Goal: Transaction & Acquisition: Purchase product/service

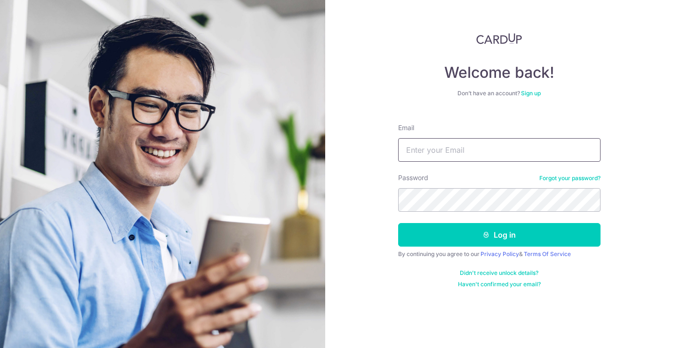
click at [455, 145] on input "Email" at bounding box center [499, 150] width 202 height 24
type input "ruxin@2wombats.com"
click at [499, 235] on button "Log in" at bounding box center [499, 235] width 202 height 24
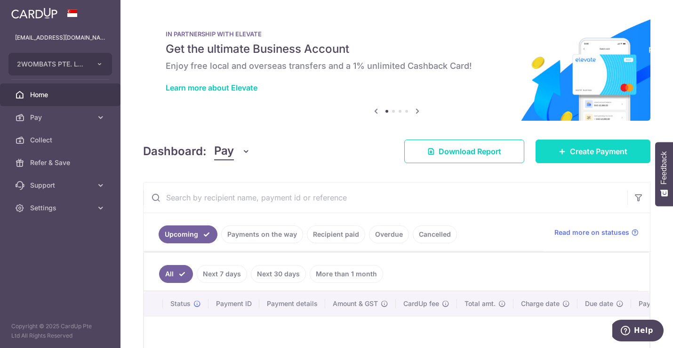
click at [549, 152] on link "Create Payment" at bounding box center [593, 151] width 115 height 24
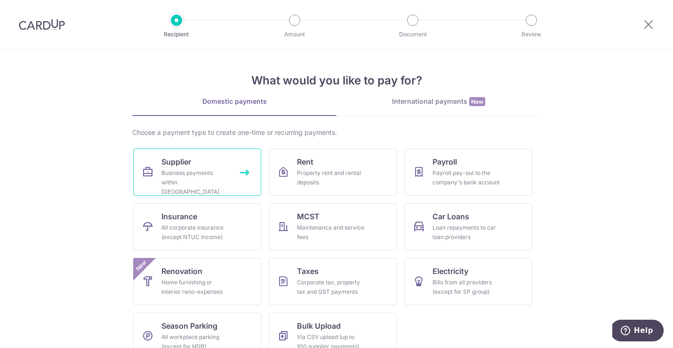
click at [216, 165] on link "Supplier Business payments within Singapore" at bounding box center [197, 171] width 128 height 47
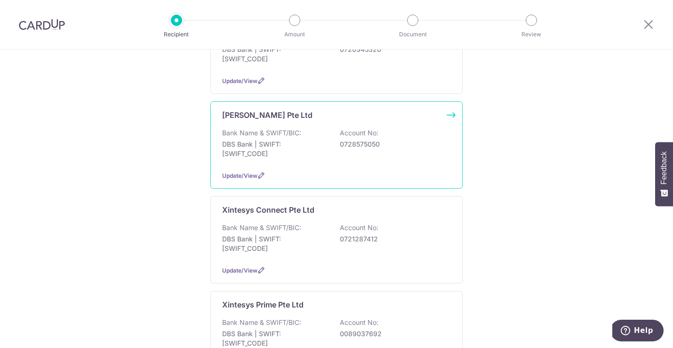
scroll to position [301, 0]
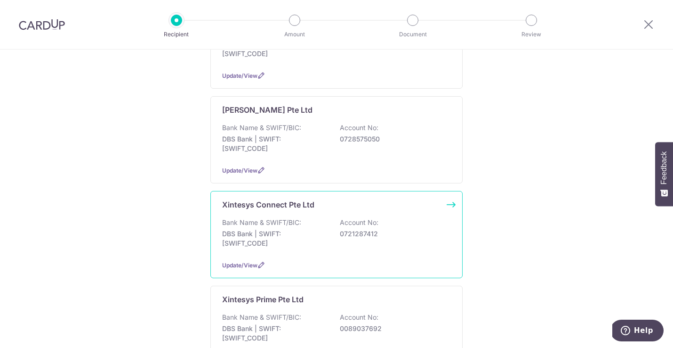
click at [272, 229] on p "DBS Bank | SWIFT: DBSSSGSGXXX" at bounding box center [274, 238] width 105 height 19
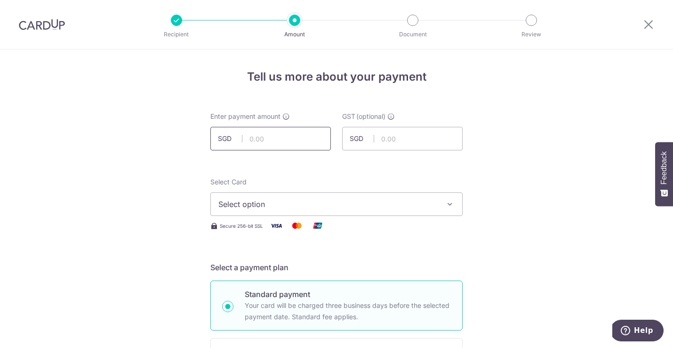
click at [279, 132] on input "text" at bounding box center [271, 139] width 121 height 24
type input "10,000.00"
click at [264, 199] on span "Select option" at bounding box center [328, 203] width 219 height 11
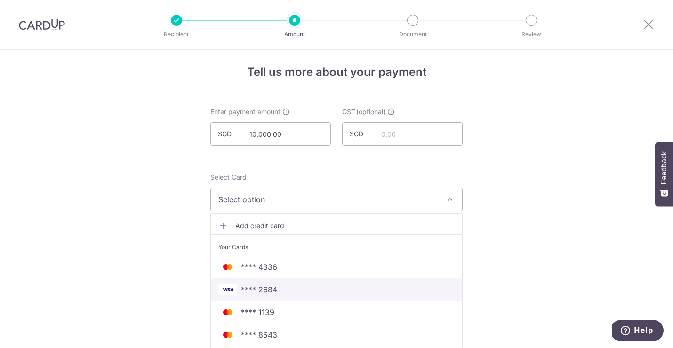
scroll to position [3, 0]
click at [277, 290] on span "**** 2684" at bounding box center [337, 290] width 236 height 11
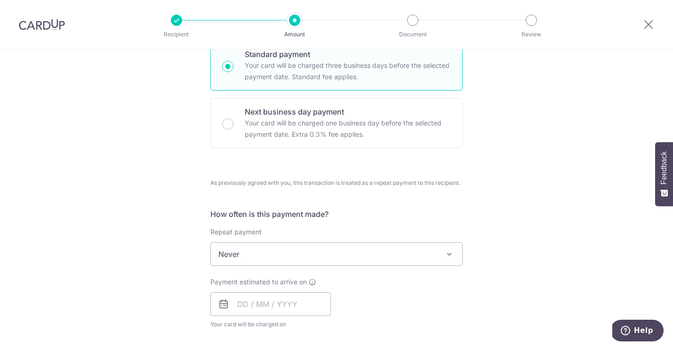
scroll to position [249, 0]
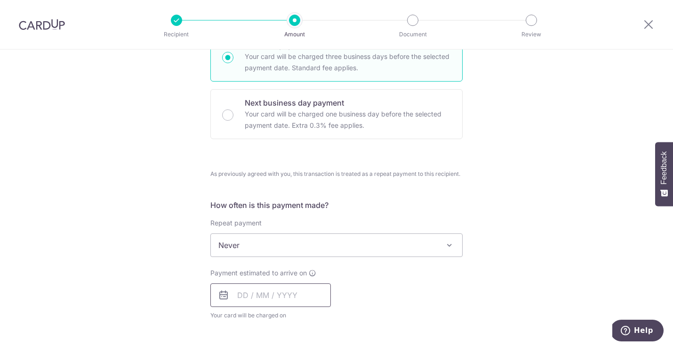
click at [234, 297] on input "text" at bounding box center [271, 295] width 121 height 24
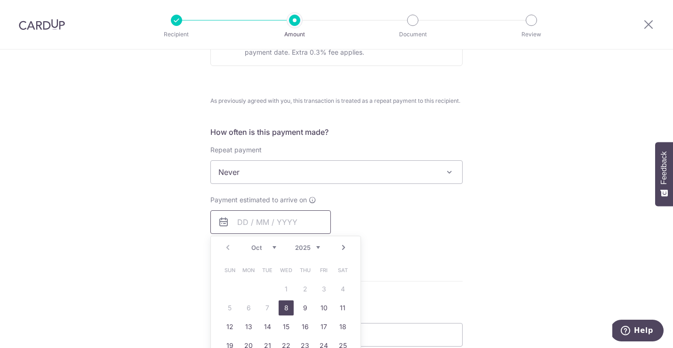
scroll to position [330, 0]
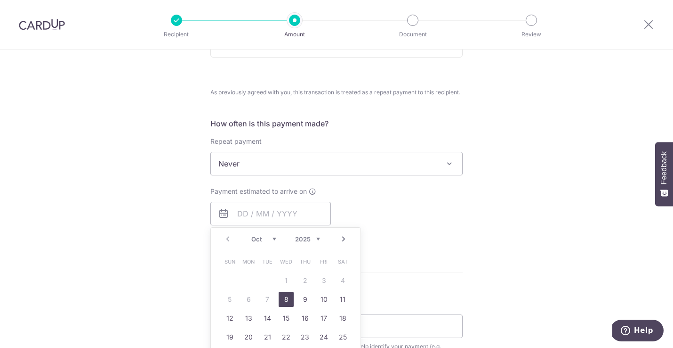
click at [283, 304] on link "8" at bounding box center [286, 298] width 15 height 15
type input "08/10/2025"
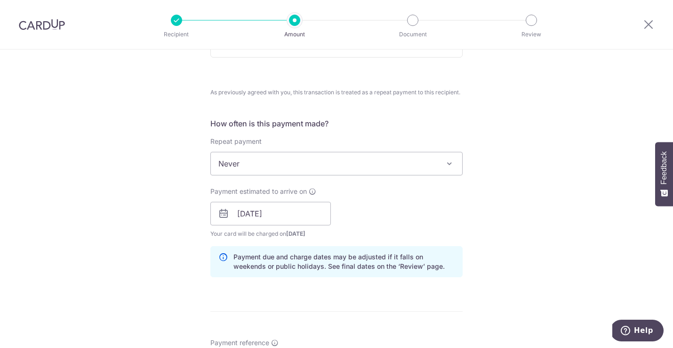
click at [89, 262] on div "Tell us more about your payment Enter payment amount SGD 10,000.00 10000.00 GST…" at bounding box center [336, 213] width 673 height 988
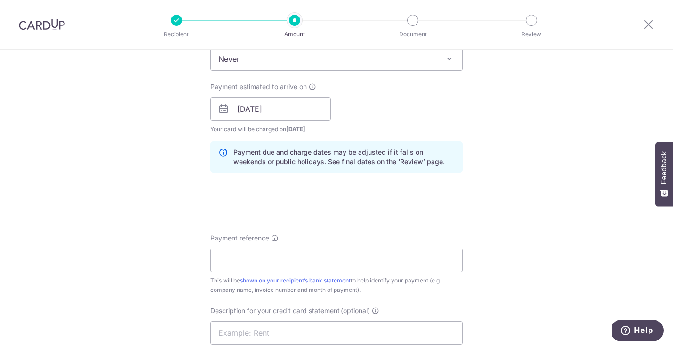
scroll to position [438, 0]
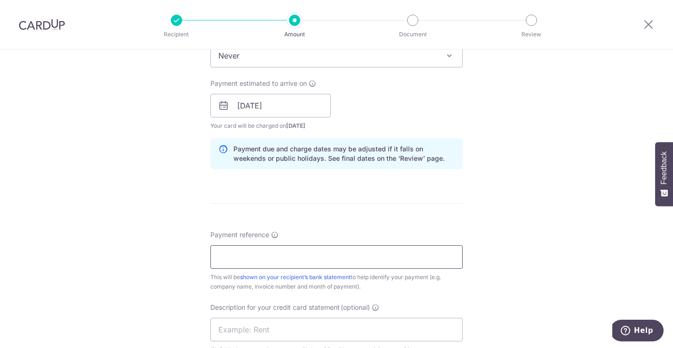
click at [234, 261] on input "Payment reference" at bounding box center [337, 257] width 252 height 24
paste input "TCN-T-2025-030)"
click at [217, 255] on input "TCN-T-2025-030" at bounding box center [337, 257] width 252 height 24
type input "XTCN-T-2025-030"
click at [250, 328] on input "text" at bounding box center [337, 329] width 252 height 24
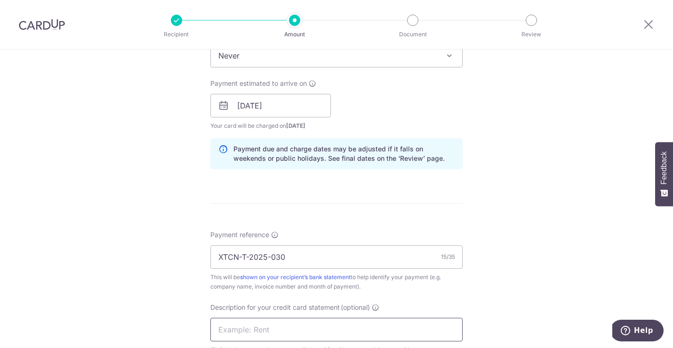
paste input "TCN-T-2025-030)"
click at [218, 328] on input "TCN-T-2025-030)" at bounding box center [337, 329] width 252 height 24
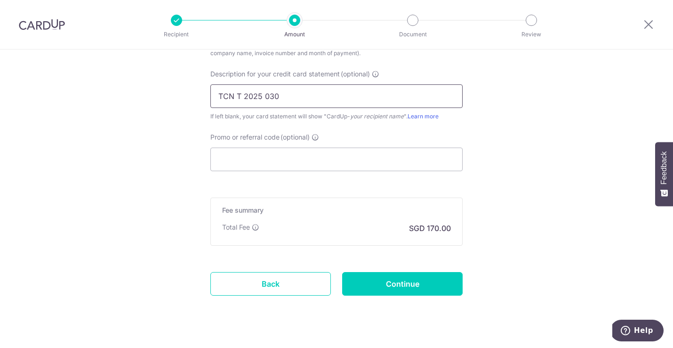
scroll to position [676, 0]
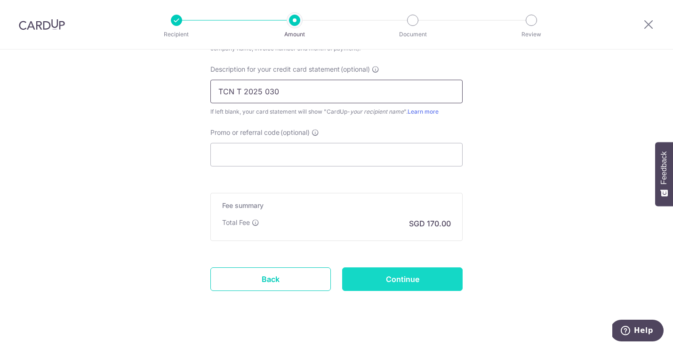
type input "TCN T 2025 030"
click at [362, 283] on input "Continue" at bounding box center [402, 279] width 121 height 24
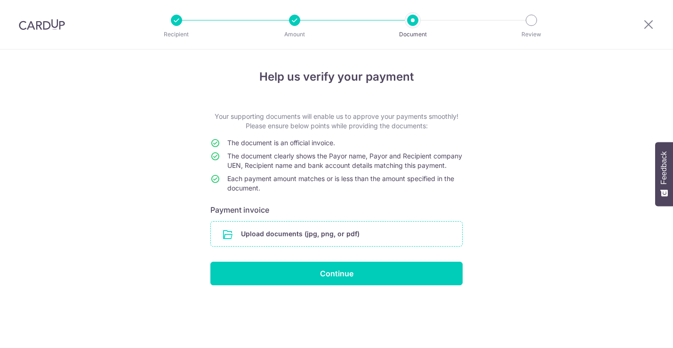
click at [252, 246] on input "file" at bounding box center [336, 233] width 251 height 24
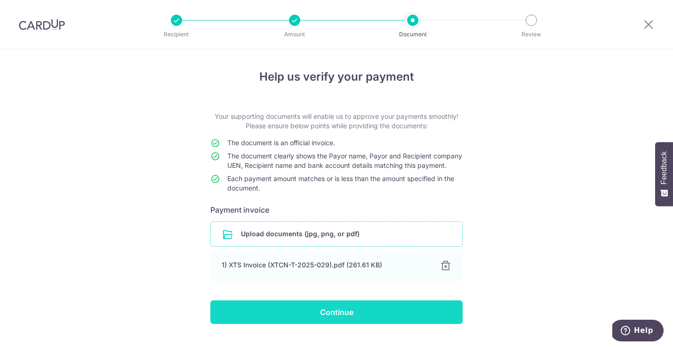
click at [335, 323] on input "Continue" at bounding box center [337, 312] width 252 height 24
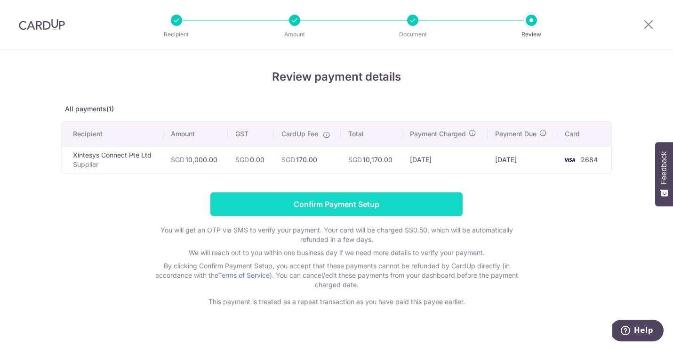
click at [294, 208] on input "Confirm Payment Setup" at bounding box center [337, 204] width 252 height 24
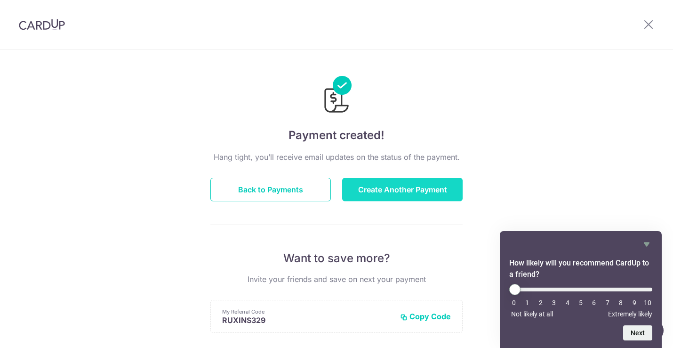
click at [380, 190] on button "Create Another Payment" at bounding box center [402, 190] width 121 height 24
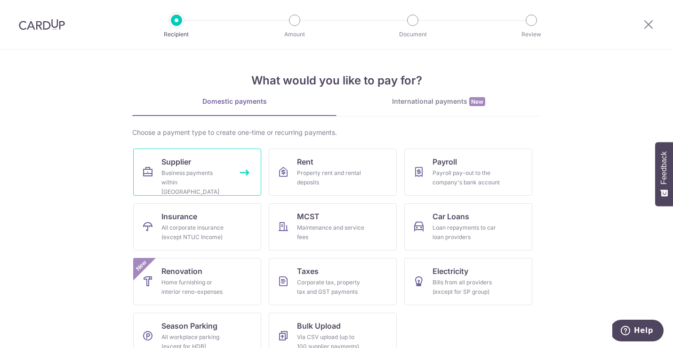
click at [218, 165] on link "Supplier Business payments within [GEOGRAPHIC_DATA]" at bounding box center [197, 171] width 128 height 47
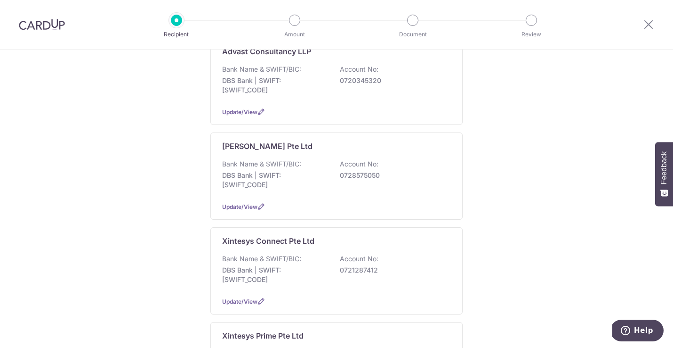
scroll to position [266, 0]
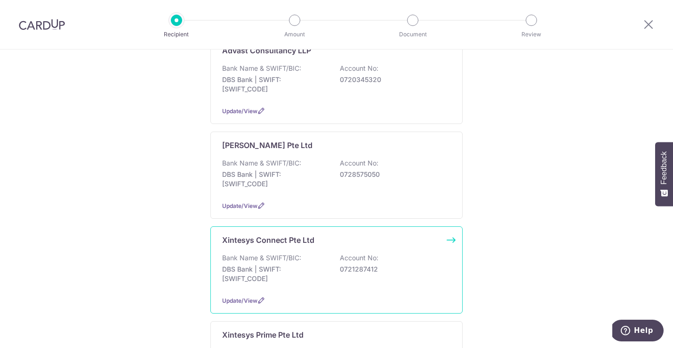
click at [239, 234] on p "Xintesys Connect Pte Ltd" at bounding box center [268, 239] width 92 height 11
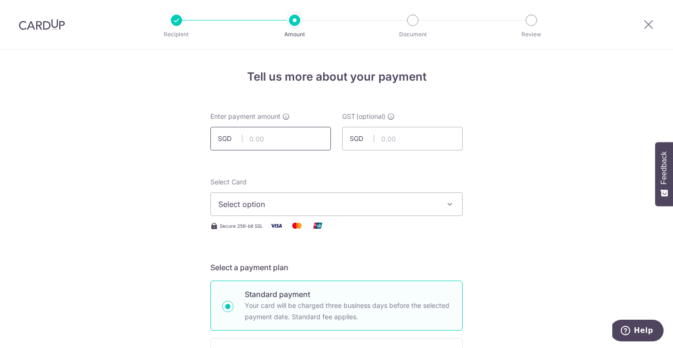
click at [255, 139] on input "text" at bounding box center [271, 139] width 121 height 24
type input "3,000.00"
click at [254, 204] on span "Select option" at bounding box center [328, 203] width 219 height 11
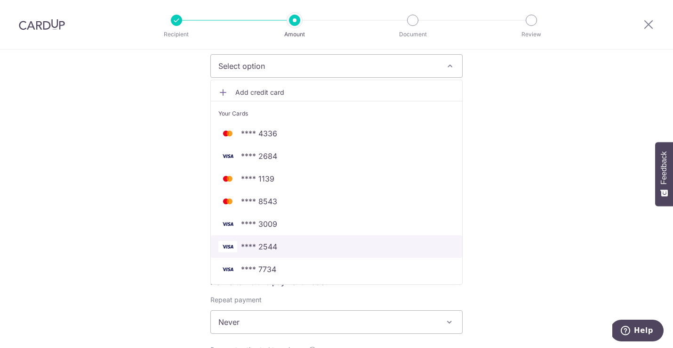
scroll to position [138, 0]
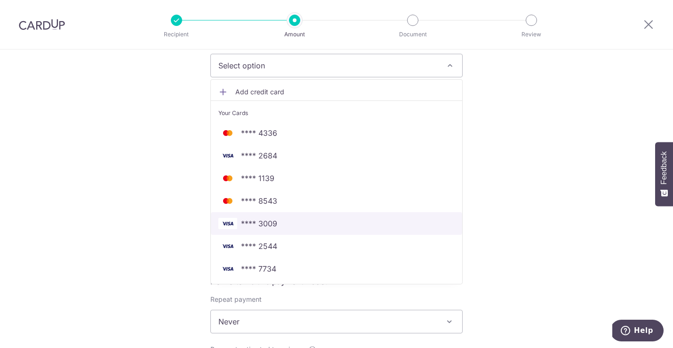
click at [262, 222] on span "**** 3009" at bounding box center [259, 223] width 36 height 11
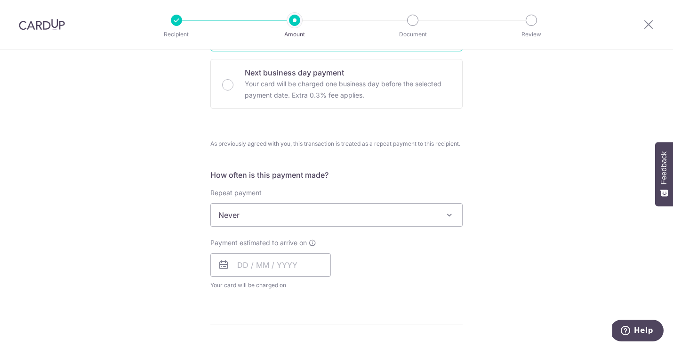
scroll to position [306, 0]
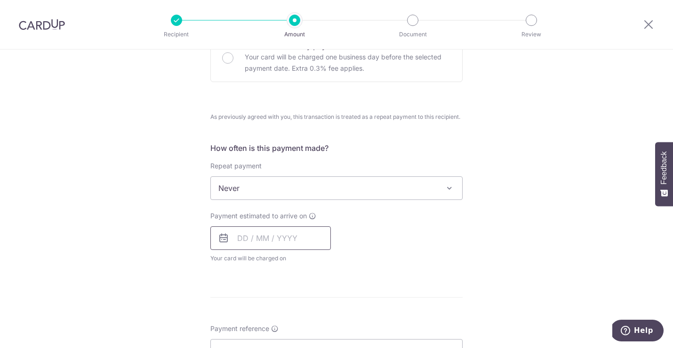
click at [245, 237] on input "text" at bounding box center [271, 238] width 121 height 24
click at [287, 317] on link "8" at bounding box center [286, 323] width 15 height 15
type input "[DATE]"
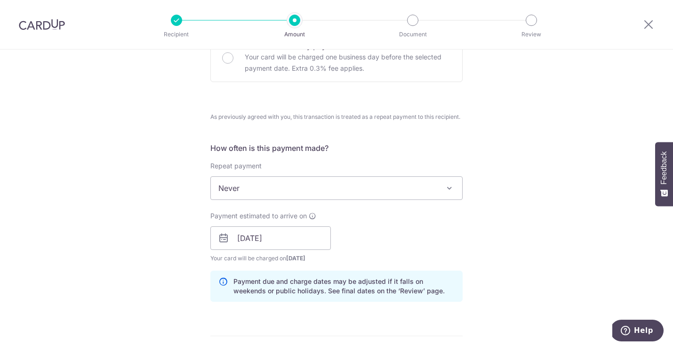
click at [150, 243] on div "Tell us more about your payment Enter payment amount SGD 3,000.00 3000.00 GST (…" at bounding box center [336, 238] width 673 height 988
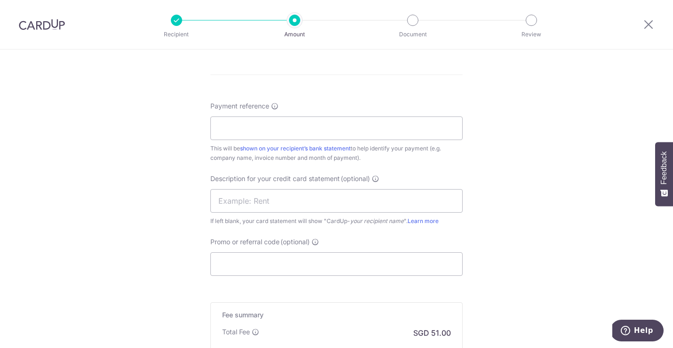
scroll to position [537, 0]
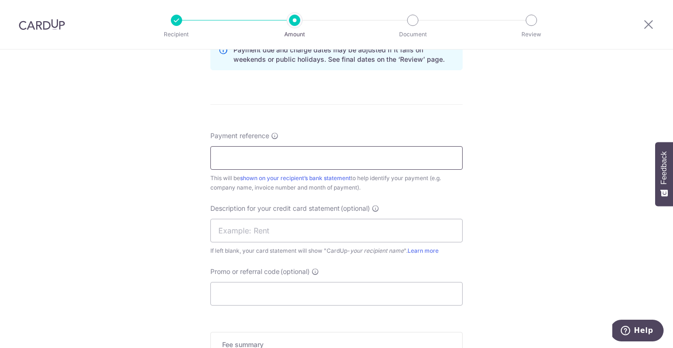
click at [232, 158] on input "Payment reference" at bounding box center [337, 158] width 252 height 24
paste input "TCN-T-2025-030)"
click at [215, 159] on input "TCN-T-2025-030" at bounding box center [337, 158] width 252 height 24
type input "XTCN-T-2025-030"
click at [247, 237] on input "text" at bounding box center [337, 231] width 252 height 24
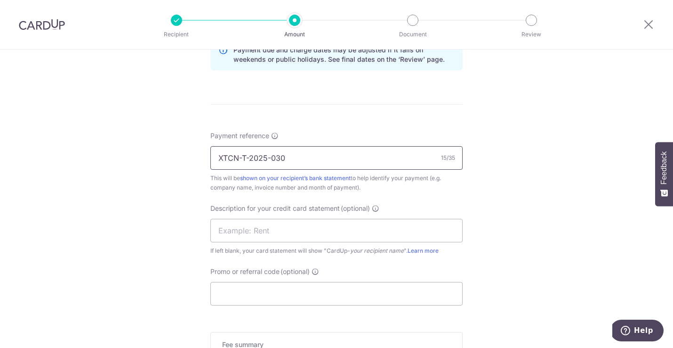
drag, startPoint x: 286, startPoint y: 160, endPoint x: 208, endPoint y: 156, distance: 77.8
click at [208, 156] on div "Tell us more about your payment Enter payment amount SGD 3,000.00 3000.00 GST (…" at bounding box center [336, 7] width 673 height 988
click at [224, 228] on input "text" at bounding box center [337, 231] width 252 height 24
paste input "XTCN-T-2025-030"
click at [241, 229] on input "XTCN-T-2025-030" at bounding box center [337, 231] width 252 height 24
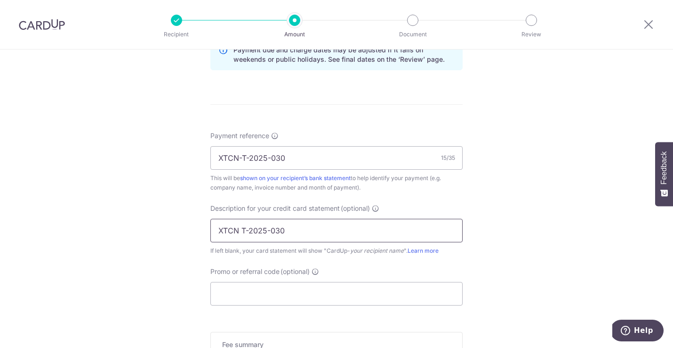
click at [249, 229] on input "XTCN T-2025-030" at bounding box center [337, 231] width 252 height 24
click at [271, 230] on input "XTCN T 2025-030" at bounding box center [337, 231] width 252 height 24
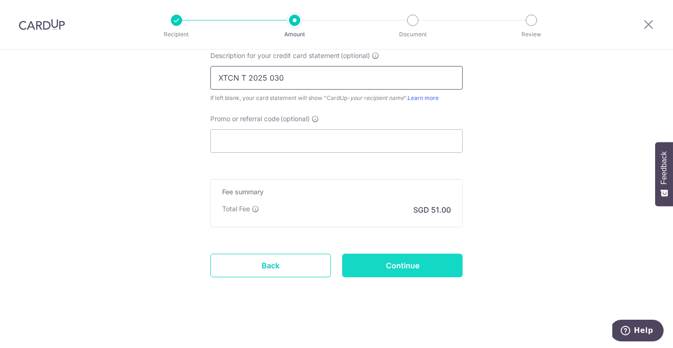
scroll to position [689, 0]
type input "XTCN T 2025 030"
click at [377, 265] on input "Continue" at bounding box center [402, 265] width 121 height 24
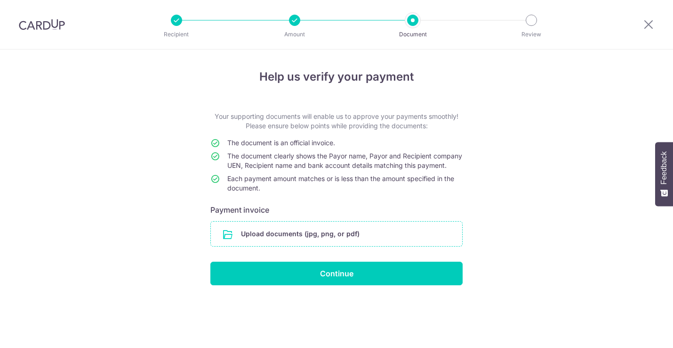
click at [258, 243] on input "file" at bounding box center [336, 233] width 251 height 24
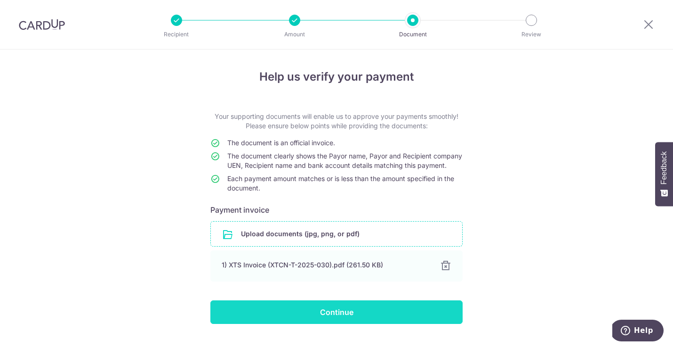
click at [372, 323] on input "Continue" at bounding box center [337, 312] width 252 height 24
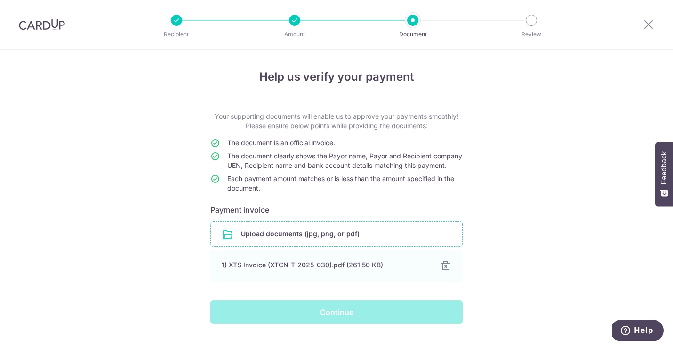
click at [352, 317] on div "Continue" at bounding box center [337, 312] width 264 height 24
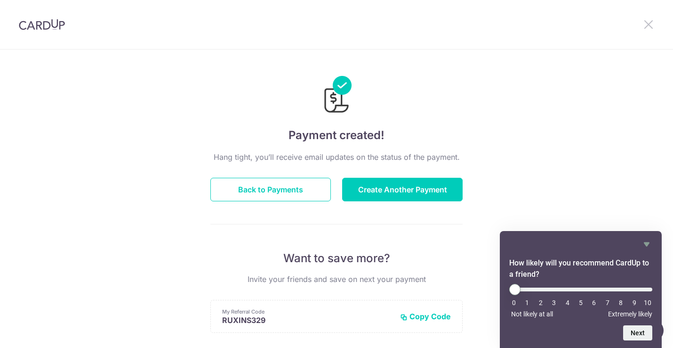
click at [649, 23] on icon at bounding box center [648, 24] width 11 height 12
